Goal: Information Seeking & Learning: Learn about a topic

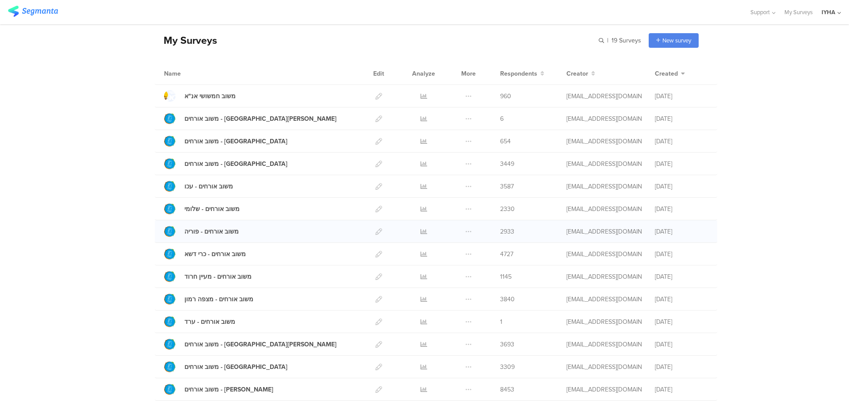
scroll to position [88, 0]
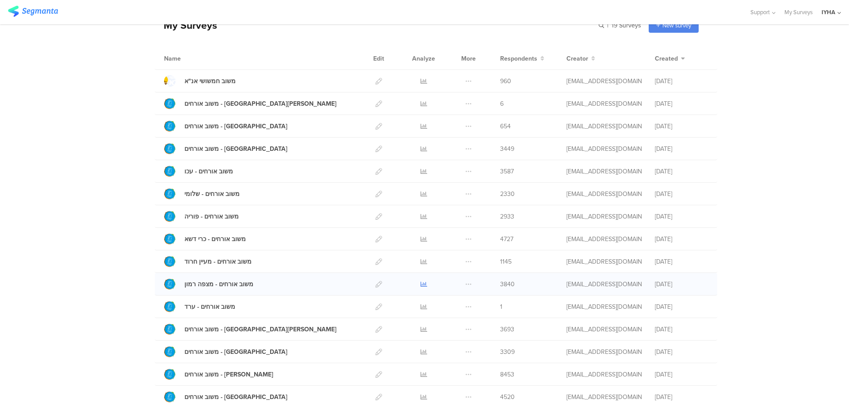
click at [421, 281] on icon at bounding box center [424, 284] width 7 height 7
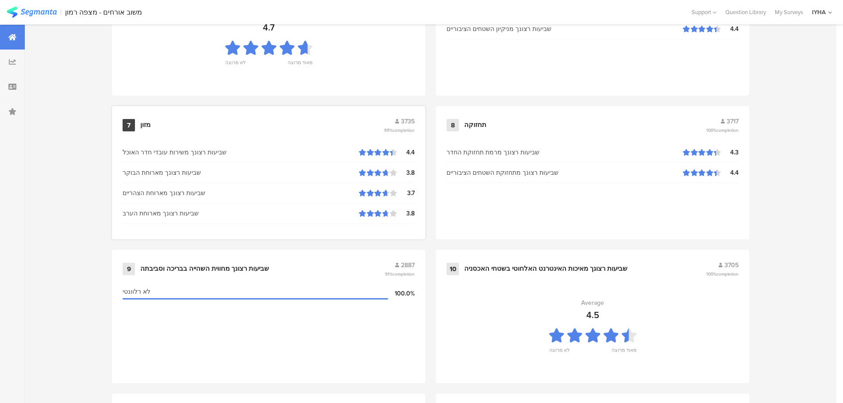
scroll to position [894, 0]
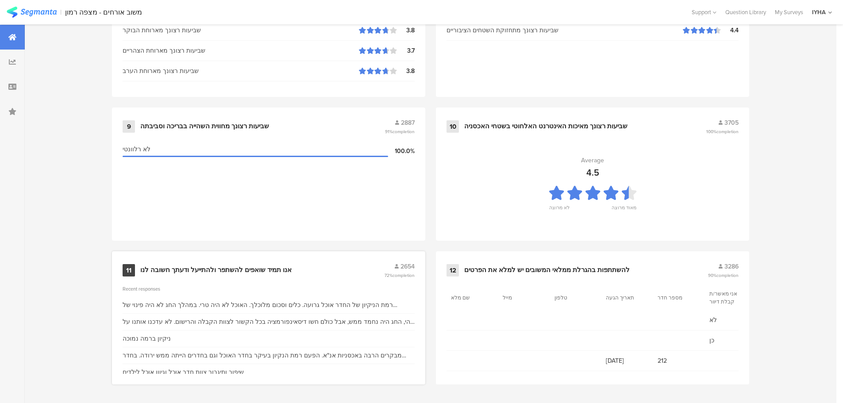
click at [255, 267] on div "אנו תמיד שואפים להשתפר ולהתייעל ודעתך חשובה לנו" at bounding box center [215, 270] width 151 height 9
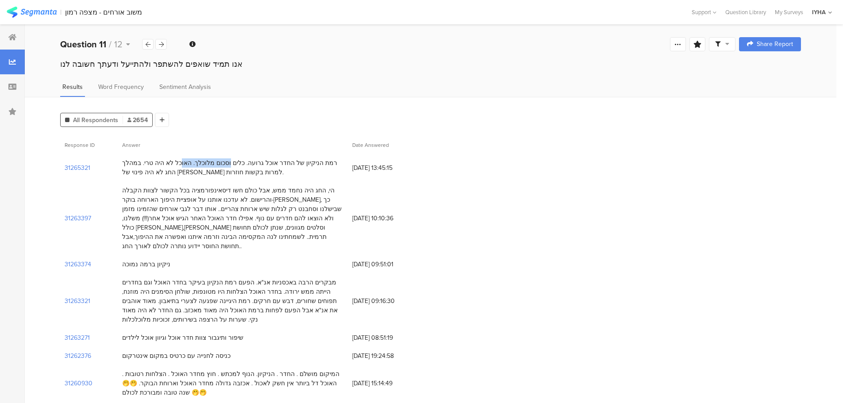
drag, startPoint x: 250, startPoint y: 164, endPoint x: 207, endPoint y: 163, distance: 43.4
click at [207, 163] on div "רמת הניקיון של החדר אוכל גרועה. כלים וסכום מלוכלך. האוכל לא היה טרי. במהלך החג …" at bounding box center [232, 167] width 221 height 19
drag, startPoint x: 206, startPoint y: 162, endPoint x: 152, endPoint y: 164, distance: 54.0
click at [152, 164] on div "רמת הניקיון של החדר אוכל גרועה. כלים וסכום מלוכלך. האוכל לא היה טרי. במהלך החג …" at bounding box center [232, 167] width 221 height 19
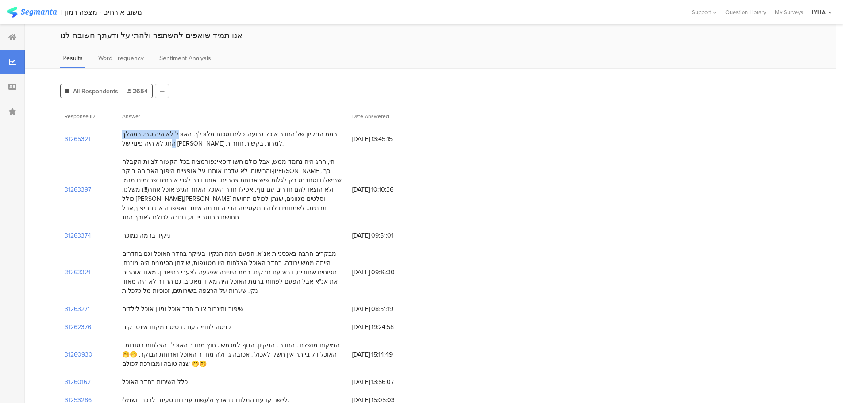
scroll to position [44, 0]
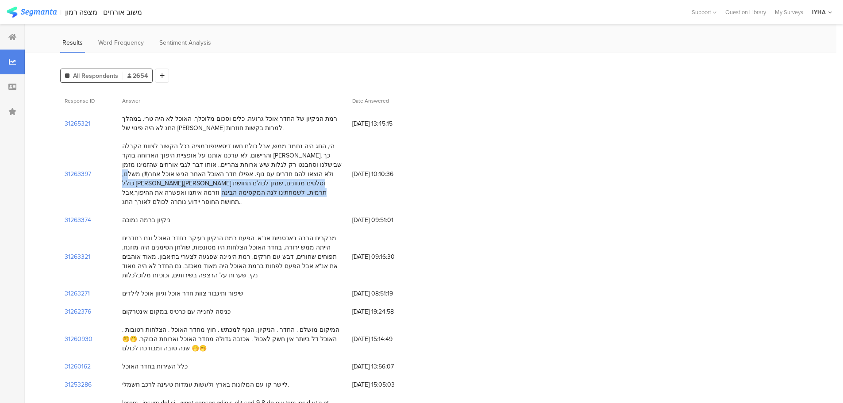
drag, startPoint x: 226, startPoint y: 174, endPoint x: 162, endPoint y: 184, distance: 65.3
click at [156, 186] on div "הי, החג היה נחמד ממש, אבל כולם חשו דיסאינפורמציה בכל הקשור לצוות הקבלה והרישום.…" at bounding box center [232, 174] width 221 height 65
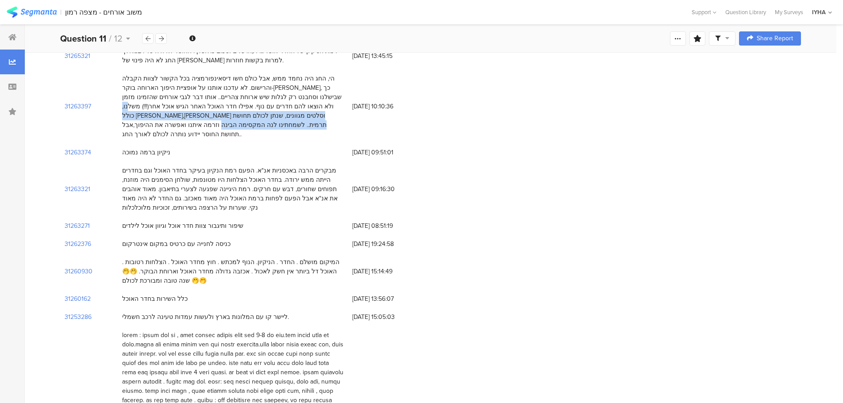
scroll to position [133, 0]
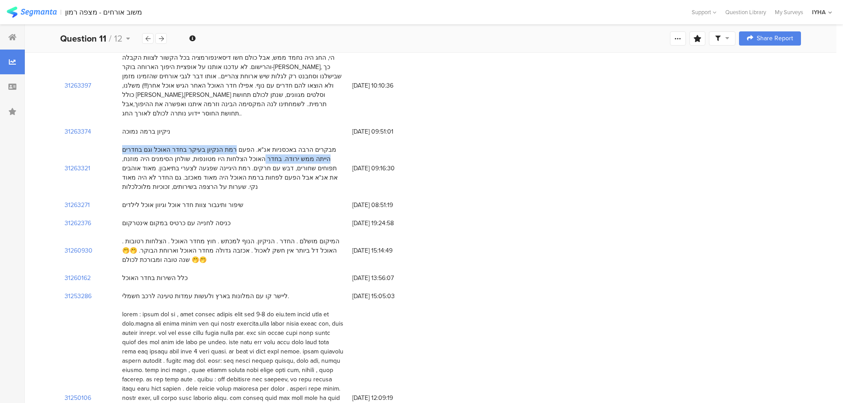
drag, startPoint x: 255, startPoint y: 140, endPoint x: 307, endPoint y: 151, distance: 52.5
click at [307, 151] on div "מבקרים הרבה באכסניות אנ"א. הפעם רמת הנקיון בעיקר בחדר האוכל וגם בחדרים הייתה ממ…" at bounding box center [232, 168] width 221 height 46
click at [226, 149] on div "מבקרים הרבה באכסניות אנ"א. הפעם רמת הנקיון בעיקר בחדר האוכל וגם בחדרים הייתה ממ…" at bounding box center [232, 168] width 221 height 46
drag, startPoint x: 159, startPoint y: 149, endPoint x: 122, endPoint y: 150, distance: 37.2
click at [122, 150] on div "מבקרים הרבה באכסניות אנ"א. הפעם רמת הנקיון בעיקר בחדר האוכל וגם בחדרים הייתה ממ…" at bounding box center [233, 168] width 230 height 55
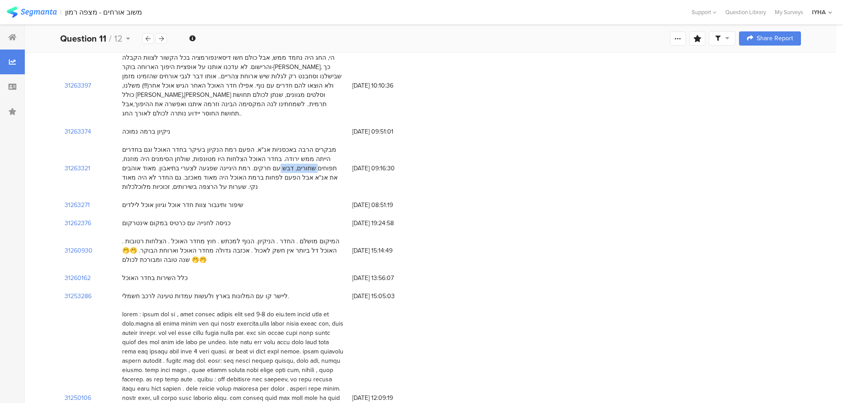
click at [126, 151] on div "מבקרים הרבה באכסניות אנ"א. הפעם רמת הנקיון בעיקר בחדר האוכל וגם בחדרים הייתה ממ…" at bounding box center [232, 168] width 221 height 46
drag, startPoint x: 122, startPoint y: 150, endPoint x: 158, endPoint y: 151, distance: 36.3
click at [158, 151] on div "מבקרים הרבה באכסניות אנ"א. הפעם רמת הנקיון בעיקר בחדר האוכל וגם בחדרים הייתה ממ…" at bounding box center [232, 168] width 221 height 46
drag, startPoint x: 327, startPoint y: 157, endPoint x: 290, endPoint y: 157, distance: 37.2
click at [290, 157] on div "מבקרים הרבה באכסניות אנ"א. הפעם רמת הנקיון בעיקר בחדר האוכל וגם בחדרים הייתה ממ…" at bounding box center [232, 168] width 221 height 46
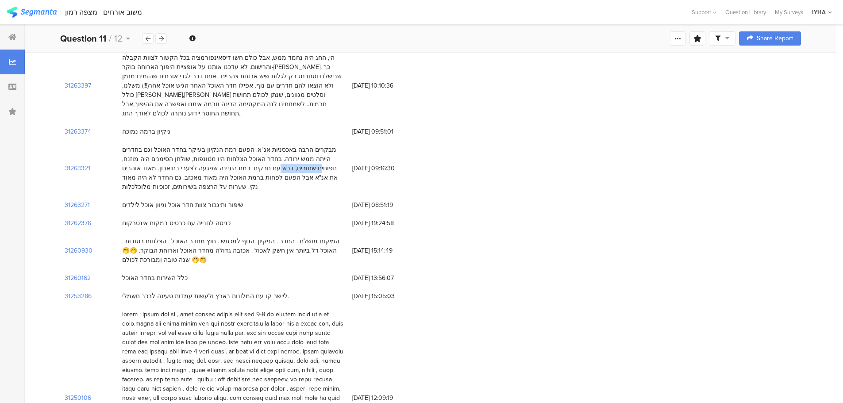
drag, startPoint x: 160, startPoint y: 150, endPoint x: 130, endPoint y: 152, distance: 29.7
click at [121, 148] on div "מבקרים הרבה באכסניות אנ"א. הפעם רמת הנקיון בעיקר בחדר האוכל וגם בחדרים הייתה ממ…" at bounding box center [233, 168] width 230 height 55
drag, startPoint x: 327, startPoint y: 157, endPoint x: 288, endPoint y: 158, distance: 38.9
click at [288, 158] on div "מבקרים הרבה באכסניות אנ"א. הפעם רמת הנקיון בעיקר בחדר האוכל וגם בחדרים הייתה ממ…" at bounding box center [232, 168] width 221 height 46
drag, startPoint x: 320, startPoint y: 169, endPoint x: 231, endPoint y: 169, distance: 88.9
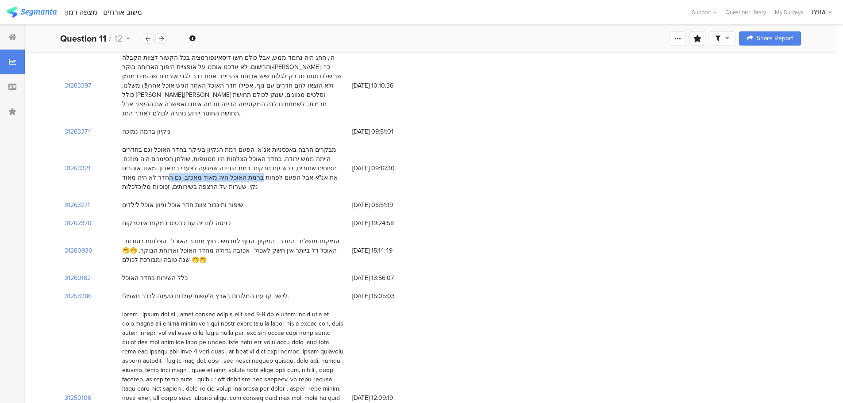
click at [231, 169] on div "מבקרים הרבה באכסניות אנ"א. הפעם רמת הנקיון בעיקר בחדר האוכל וגם בחדרים הייתה ממ…" at bounding box center [232, 168] width 221 height 46
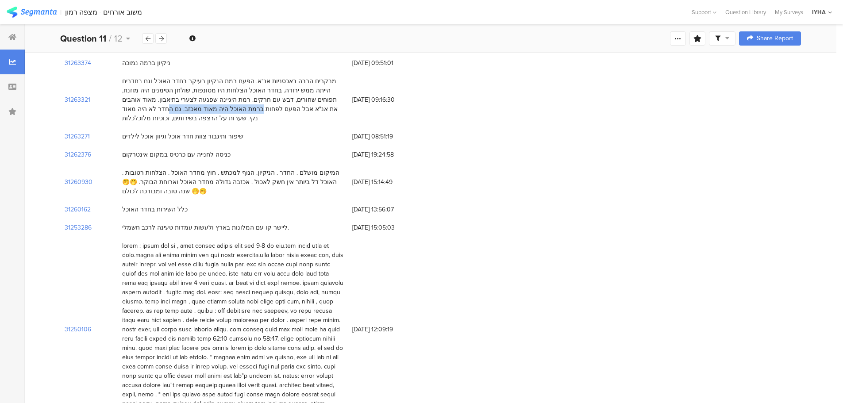
scroll to position [221, 0]
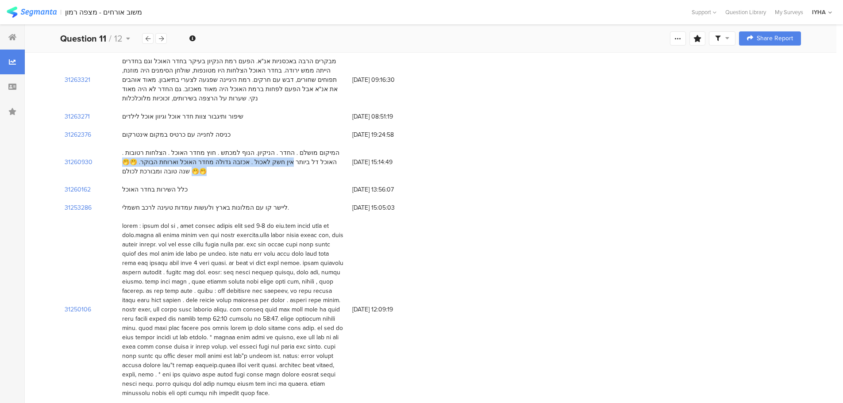
drag, startPoint x: 334, startPoint y: 153, endPoint x: 174, endPoint y: 155, distance: 159.7
click at [174, 155] on div "המיקום מושלם . החדר . הניקיון. הנוף למכתש . חוץ מחדר האוכל . הצלחות רטובות . הא…" at bounding box center [232, 162] width 221 height 28
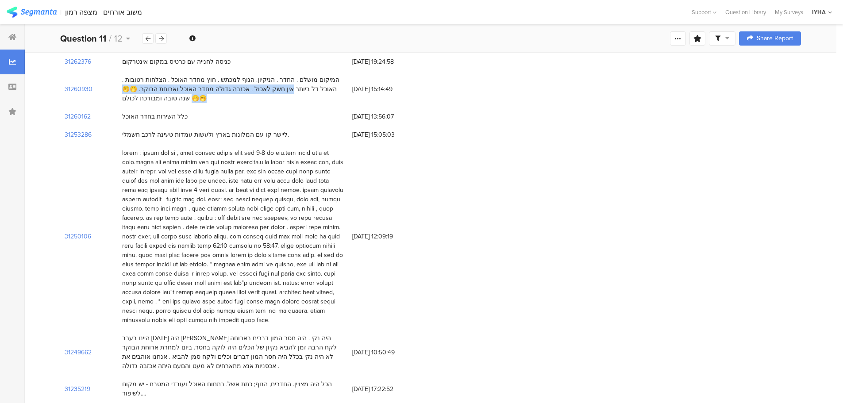
scroll to position [310, 0]
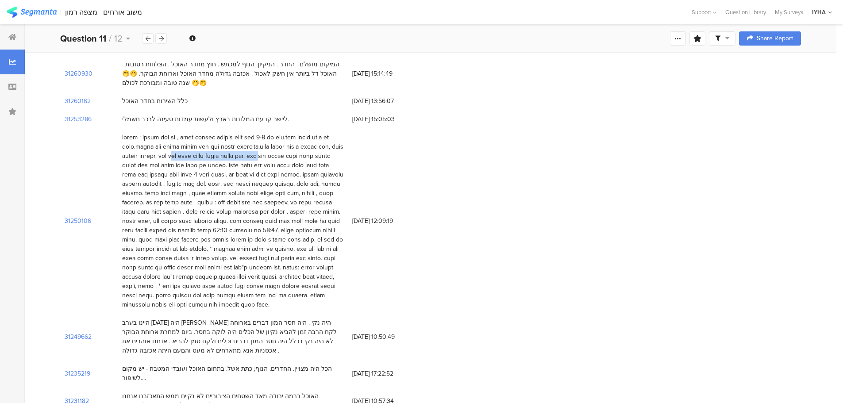
drag, startPoint x: 298, startPoint y: 144, endPoint x: 207, endPoint y: 145, distance: 90.7
click at [207, 145] on div at bounding box center [232, 221] width 221 height 176
click at [204, 147] on div at bounding box center [232, 221] width 221 height 176
drag, startPoint x: 340, startPoint y: 157, endPoint x: 241, endPoint y: 157, distance: 99.1
click at [241, 157] on div at bounding box center [232, 221] width 221 height 176
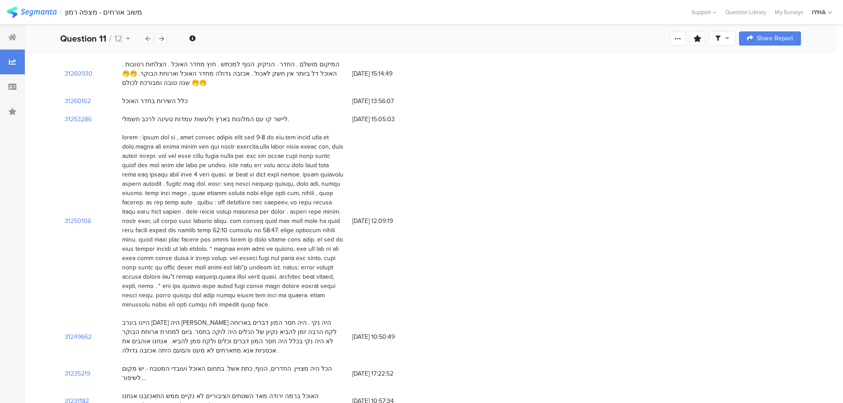
click at [128, 157] on div at bounding box center [232, 221] width 221 height 176
click at [253, 161] on div at bounding box center [232, 221] width 221 height 176
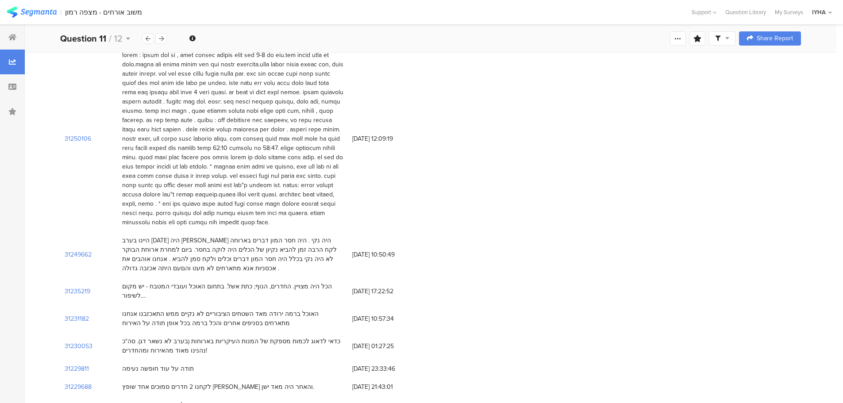
scroll to position [354, 0]
